Goal: Ask a question

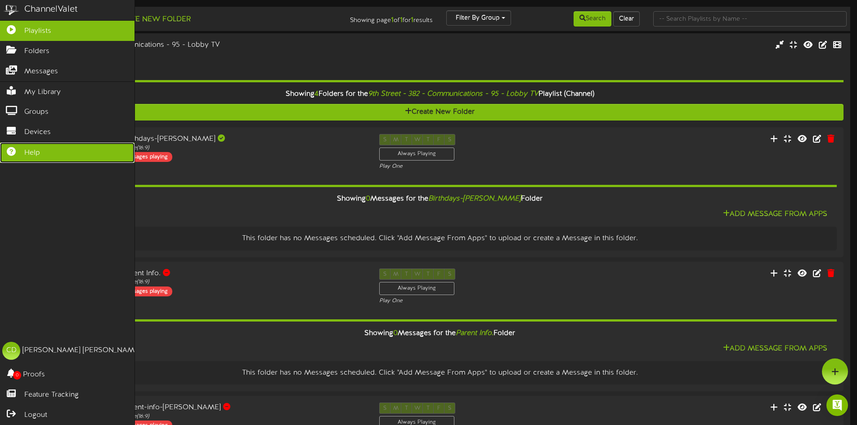
click at [30, 148] on span "Help" at bounding box center [32, 153] width 16 height 10
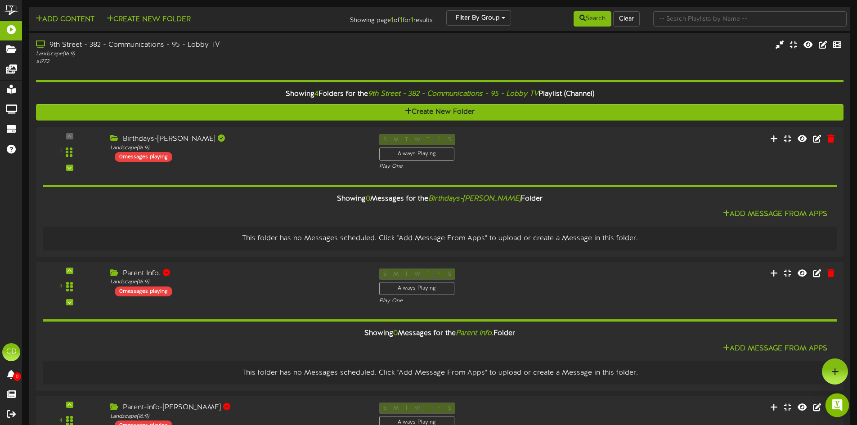
click at [839, 410] on img "Open Intercom Messenger" at bounding box center [837, 405] width 12 height 12
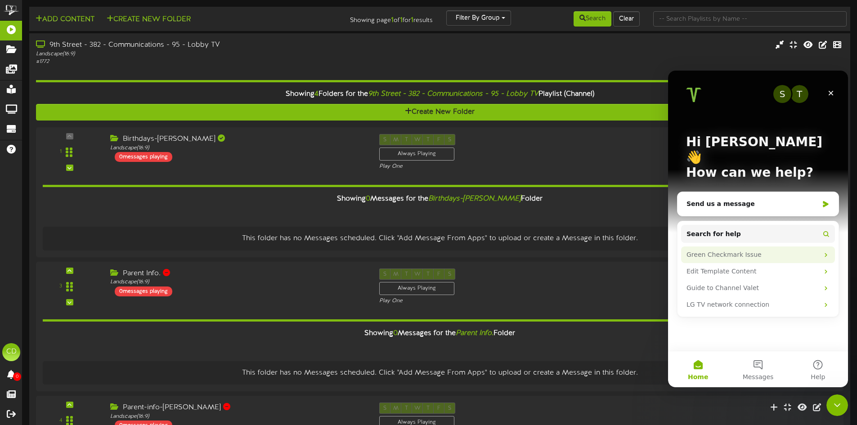
click at [754, 250] on div "Green Checkmark Issue" at bounding box center [752, 254] width 132 height 9
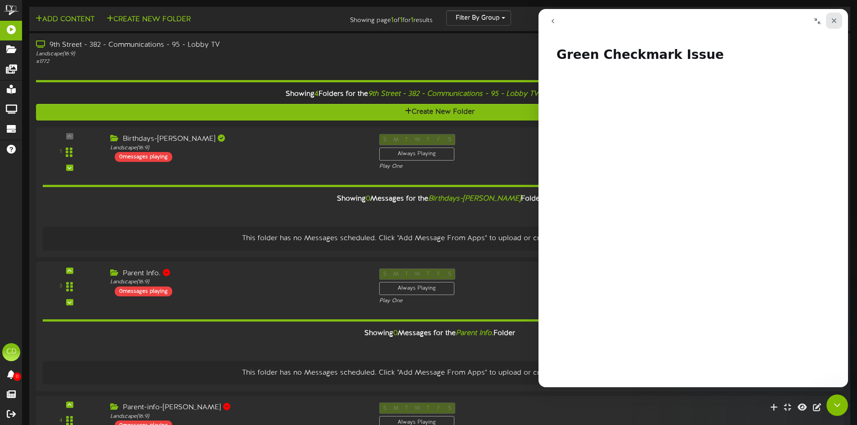
click at [838, 20] on div "Close" at bounding box center [834, 21] width 16 height 16
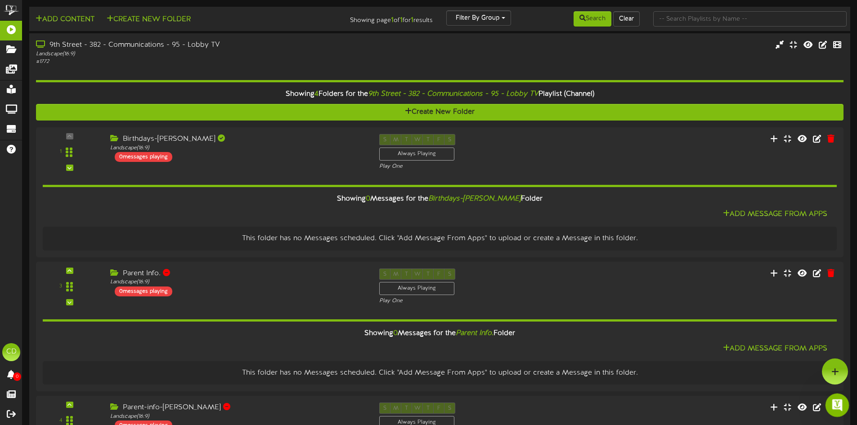
click at [838, 406] on icon "Open Intercom Messenger" at bounding box center [835, 404] width 15 height 15
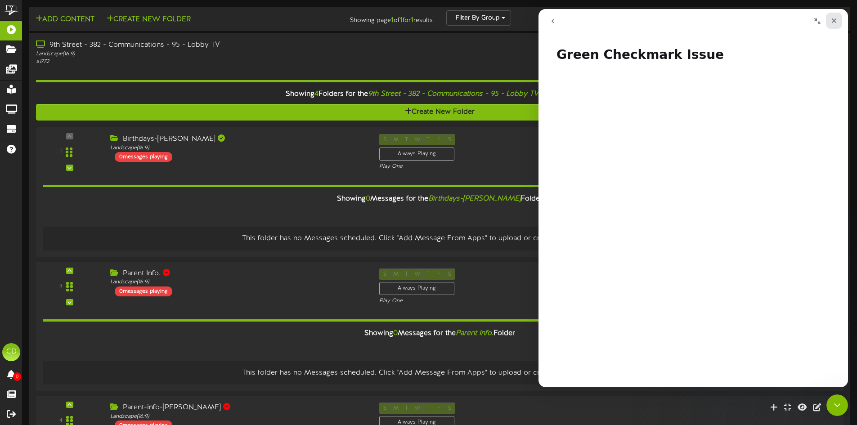
click at [836, 20] on icon "Close" at bounding box center [833, 20] width 7 height 7
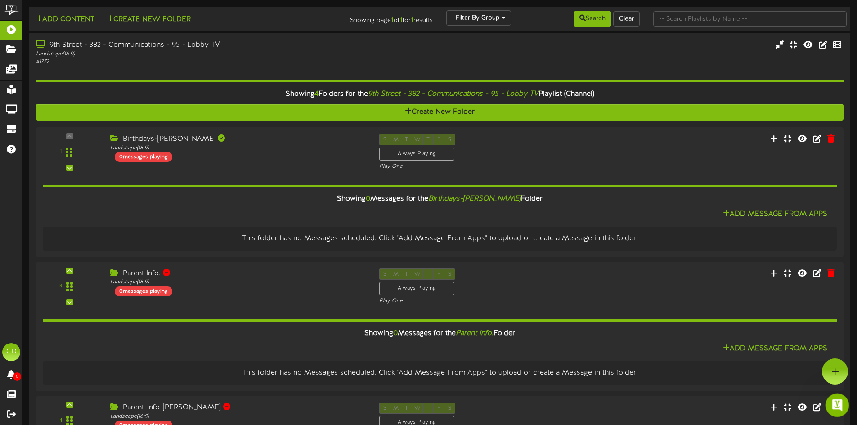
click at [837, 405] on icon "Open Intercom Messenger" at bounding box center [835, 404] width 15 height 15
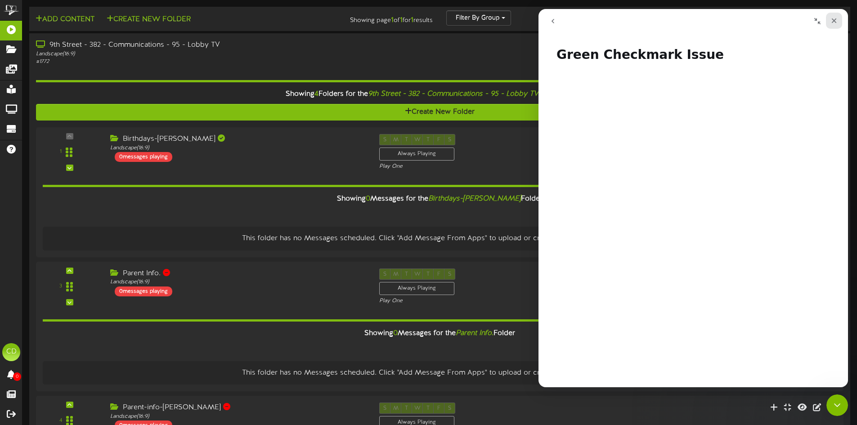
click at [836, 20] on icon "Close" at bounding box center [833, 20] width 7 height 7
